Goal: Transaction & Acquisition: Purchase product/service

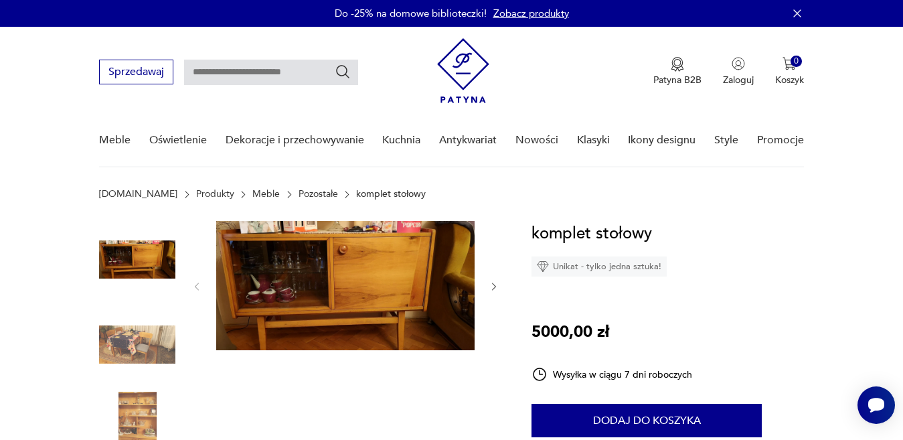
click at [491, 284] on icon "button" at bounding box center [494, 286] width 11 height 11
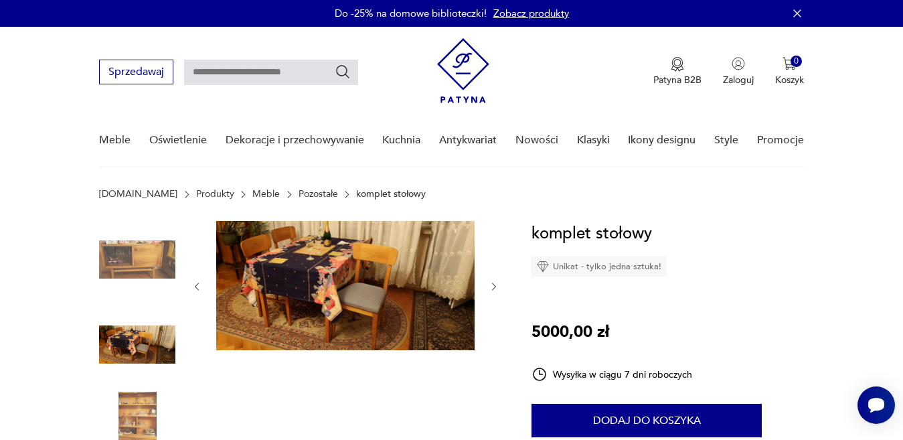
click at [491, 284] on icon "button" at bounding box center [494, 286] width 11 height 11
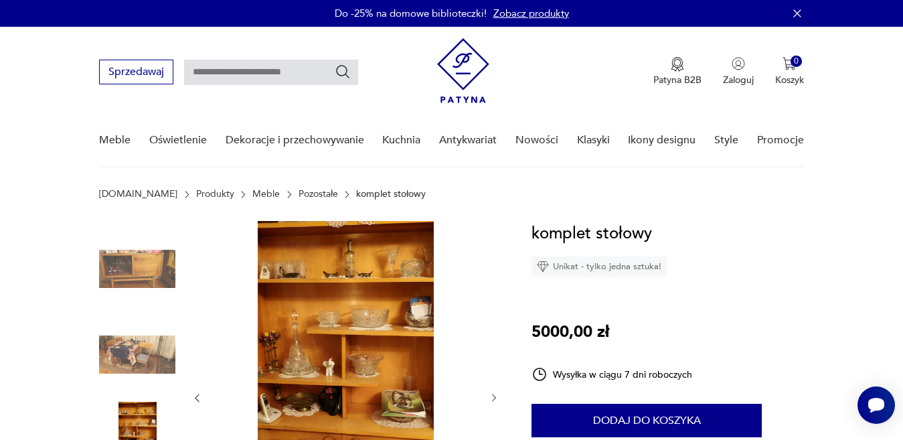
click at [491, 284] on div at bounding box center [345, 398] width 308 height 354
click at [494, 400] on icon "button" at bounding box center [494, 397] width 11 height 11
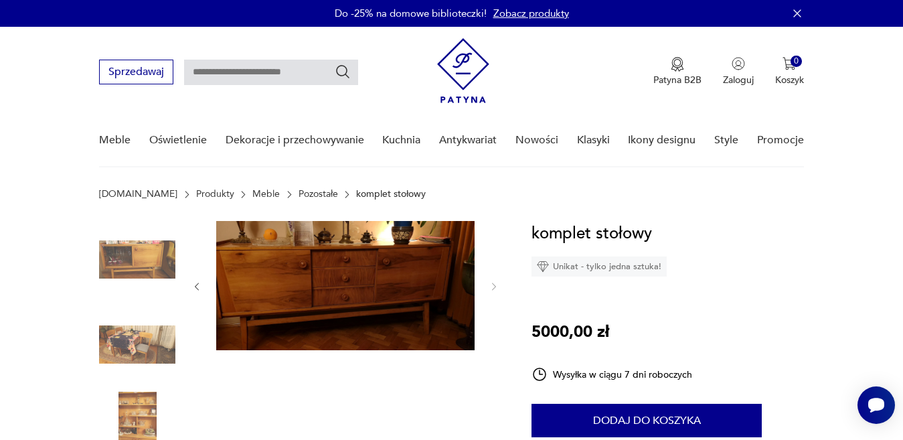
click at [493, 286] on icon "button" at bounding box center [494, 286] width 11 height 11
